Goal: Unclear

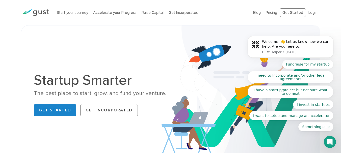
click at [307, 13] on body "Welcome! 👋 Let us know how we can help. Are you here to: Gust Helper • [DATE] F…" at bounding box center [290, 48] width 97 height 179
click at [273, 13] on body "Welcome! 👋 Let us know how we can help. Are you here to: Gust Helper • [DATE] F…" at bounding box center [290, 48] width 97 height 179
click at [272, 12] on body "Welcome! 👋 Let us know how we can help. Are you here to: Gust Helper • [DATE] F…" at bounding box center [290, 48] width 97 height 179
click at [270, 13] on body "Welcome! 👋 Let us know how we can help. Are you here to: Gust Helper • [DATE] F…" at bounding box center [290, 48] width 97 height 179
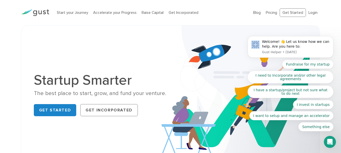
drag, startPoint x: 270, startPoint y: 13, endPoint x: 250, endPoint y: 8, distance: 19.9
click at [270, 13] on body "Welcome! 👋 Let us know how we can help. Are you here to: Gust Helper • [DATE] F…" at bounding box center [290, 48] width 97 height 179
click at [269, 13] on body "Welcome! 👋 Let us know how we can help. Are you here to: Gust Helper • [DATE] F…" at bounding box center [290, 48] width 97 height 179
